Goal: Manage account settings

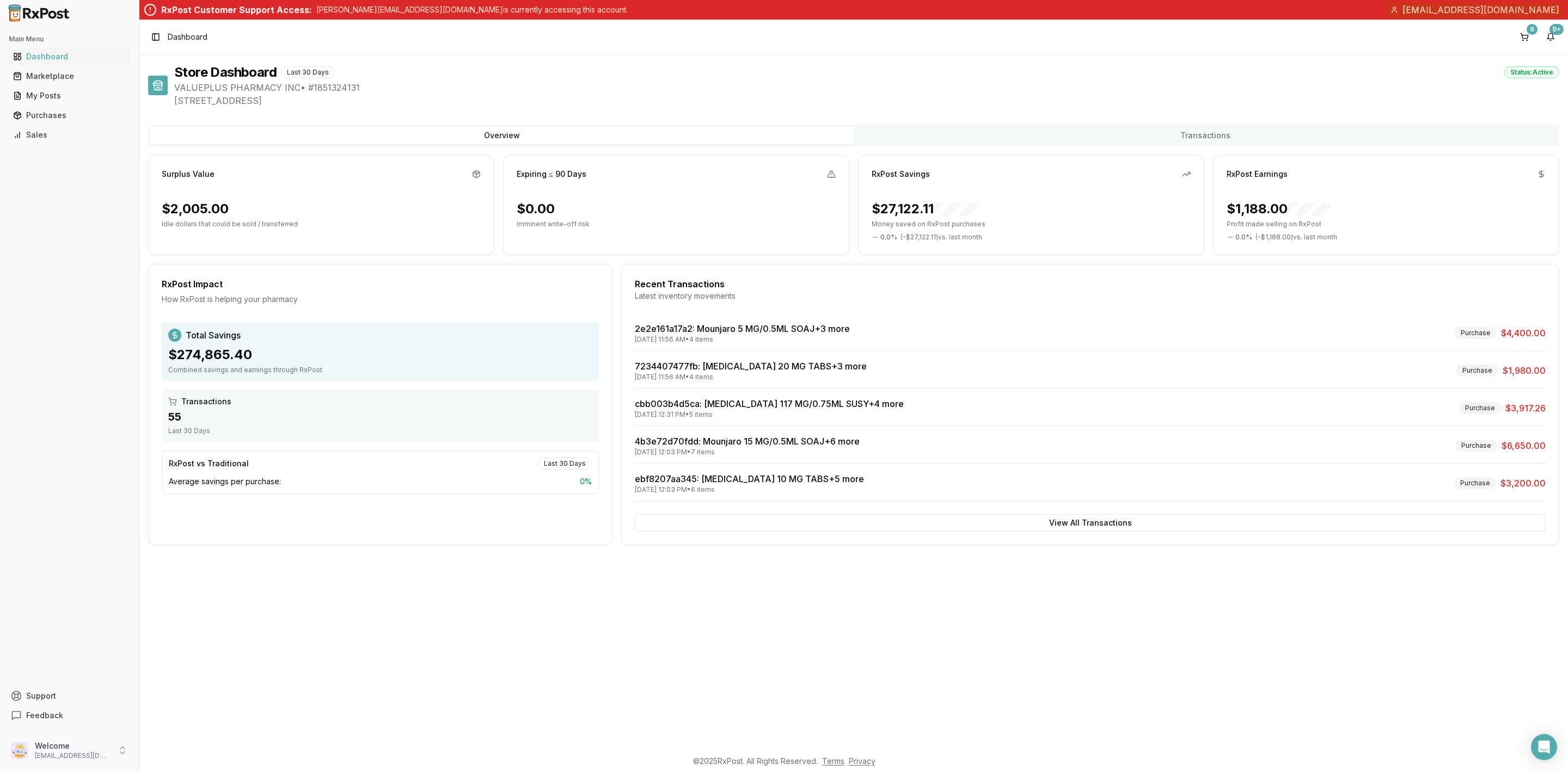
click at [94, 746] on p "Welcome" at bounding box center [72, 746] width 76 height 11
click at [201, 731] on span "Payment Settings" at bounding box center [198, 734] width 104 height 11
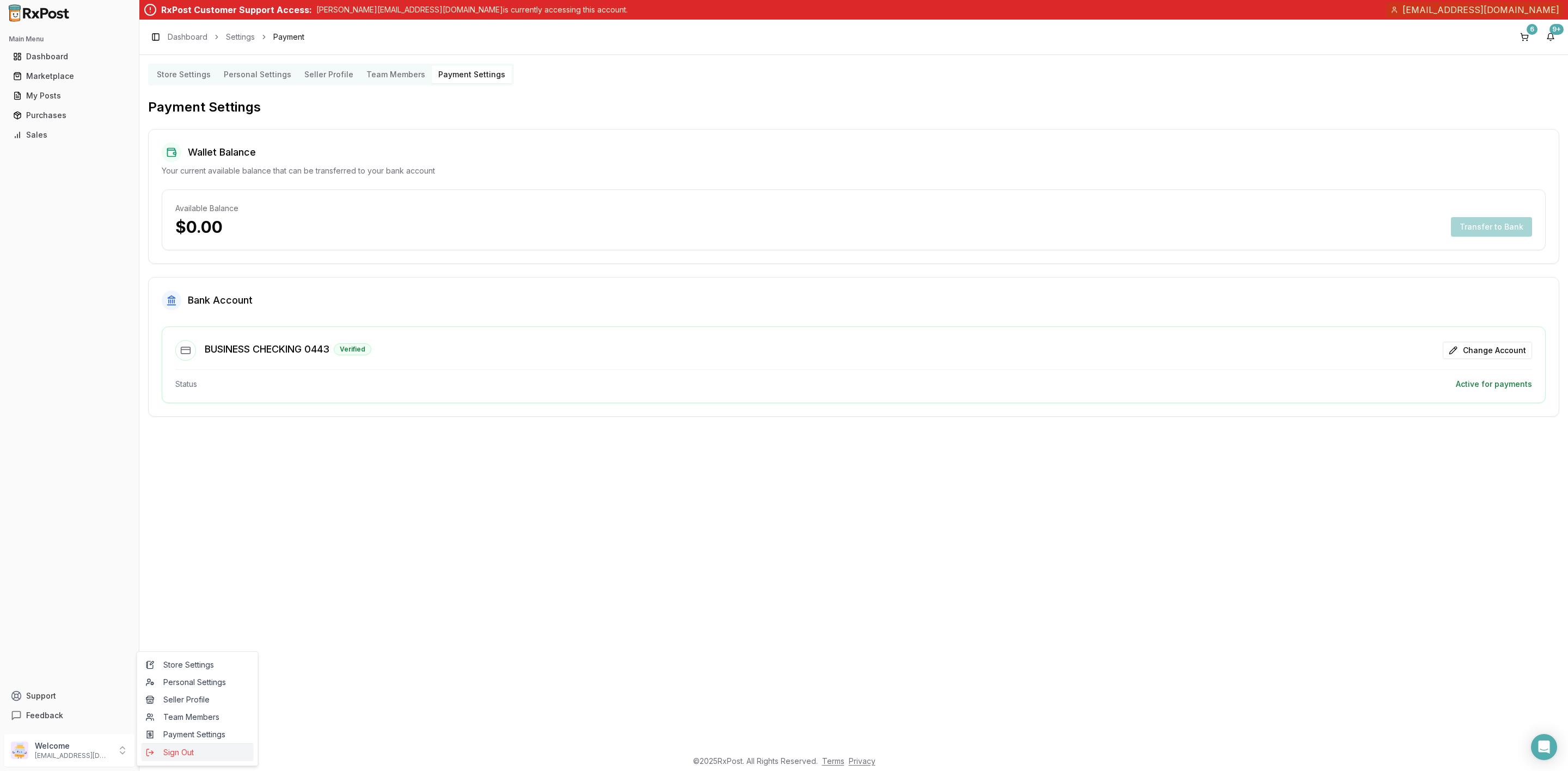
click at [198, 760] on button "Sign Out" at bounding box center [198, 752] width 112 height 18
